Goal: Entertainment & Leisure: Consume media (video, audio)

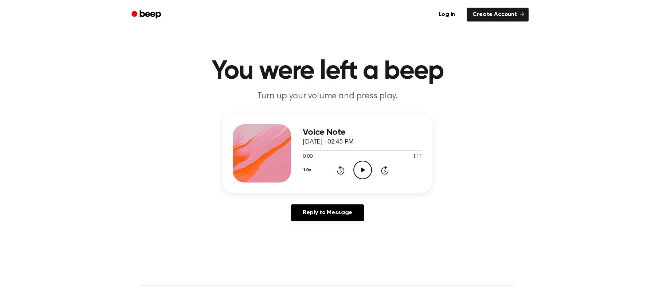
click at [365, 170] on icon at bounding box center [363, 170] width 4 height 5
click at [358, 172] on icon "Pause Audio" at bounding box center [362, 170] width 19 height 19
click at [361, 173] on icon "Play Audio" at bounding box center [362, 170] width 19 height 19
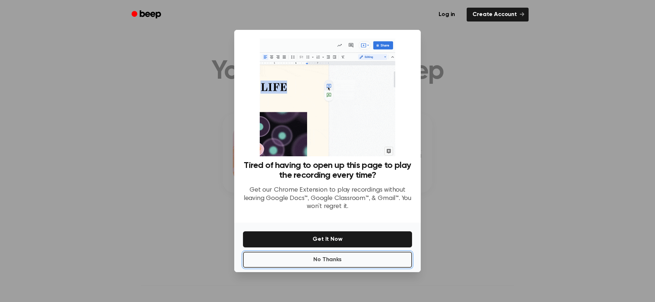
drag, startPoint x: 334, startPoint y: 259, endPoint x: 353, endPoint y: 198, distance: 63.6
click at [334, 258] on button "No Thanks" at bounding box center [327, 260] width 169 height 16
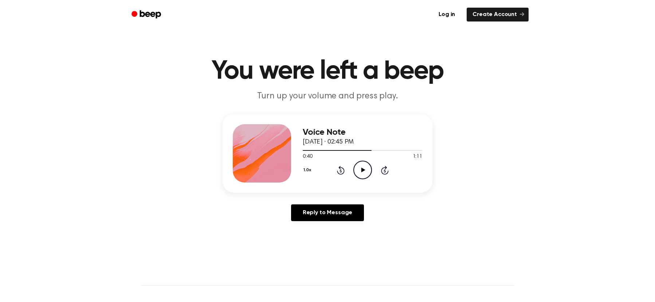
click at [362, 169] on icon at bounding box center [363, 170] width 4 height 5
click at [361, 166] on icon "Play Audio" at bounding box center [362, 170] width 19 height 19
click at [356, 169] on icon "Play Audio" at bounding box center [362, 170] width 19 height 19
click at [363, 172] on icon "Play Audio" at bounding box center [362, 170] width 19 height 19
drag, startPoint x: 363, startPoint y: 170, endPoint x: 344, endPoint y: 172, distance: 19.0
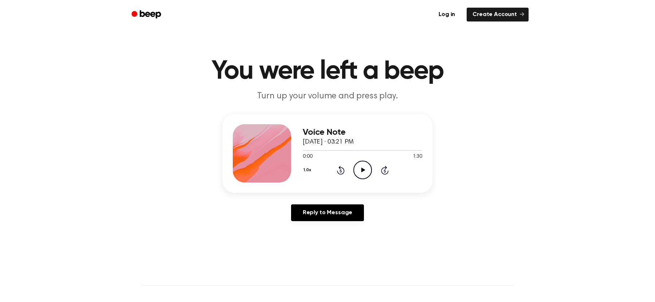
click at [363, 170] on icon at bounding box center [363, 170] width 4 height 5
click at [366, 175] on icon "Play Audio" at bounding box center [362, 170] width 19 height 19
click at [361, 172] on icon at bounding box center [363, 170] width 4 height 5
click at [361, 167] on icon "Play Audio" at bounding box center [362, 170] width 19 height 19
click at [363, 169] on icon at bounding box center [363, 170] width 4 height 5
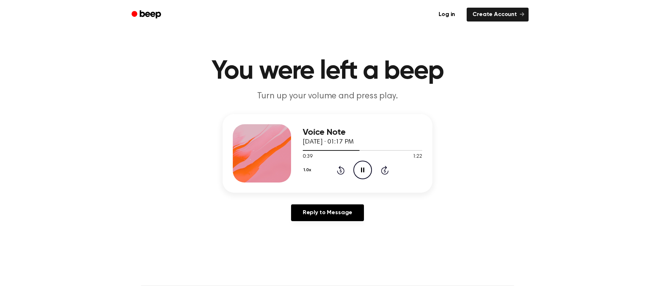
click at [361, 168] on icon at bounding box center [362, 170] width 3 height 5
click at [361, 168] on icon "Play Audio" at bounding box center [362, 170] width 19 height 19
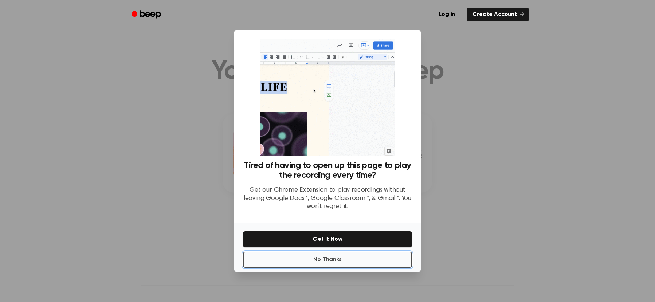
drag, startPoint x: 321, startPoint y: 262, endPoint x: 322, endPoint y: 254, distance: 7.7
click at [321, 260] on button "No Thanks" at bounding box center [327, 260] width 169 height 16
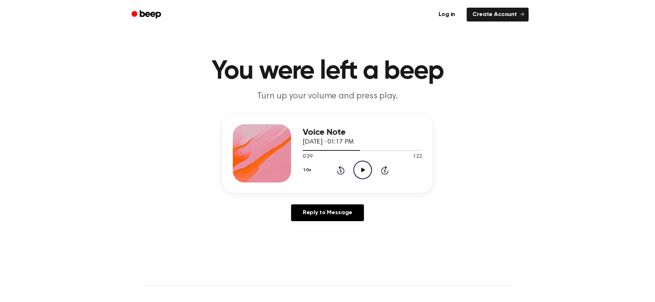
click at [366, 173] on icon "Play Audio" at bounding box center [362, 170] width 19 height 19
click at [205, 150] on div "Voice Note [DATE] · 01:17 PM 0:39 1:22 Your browser does not support the [objec…" at bounding box center [328, 170] width 638 height 113
